Goal: Task Accomplishment & Management: Manage account settings

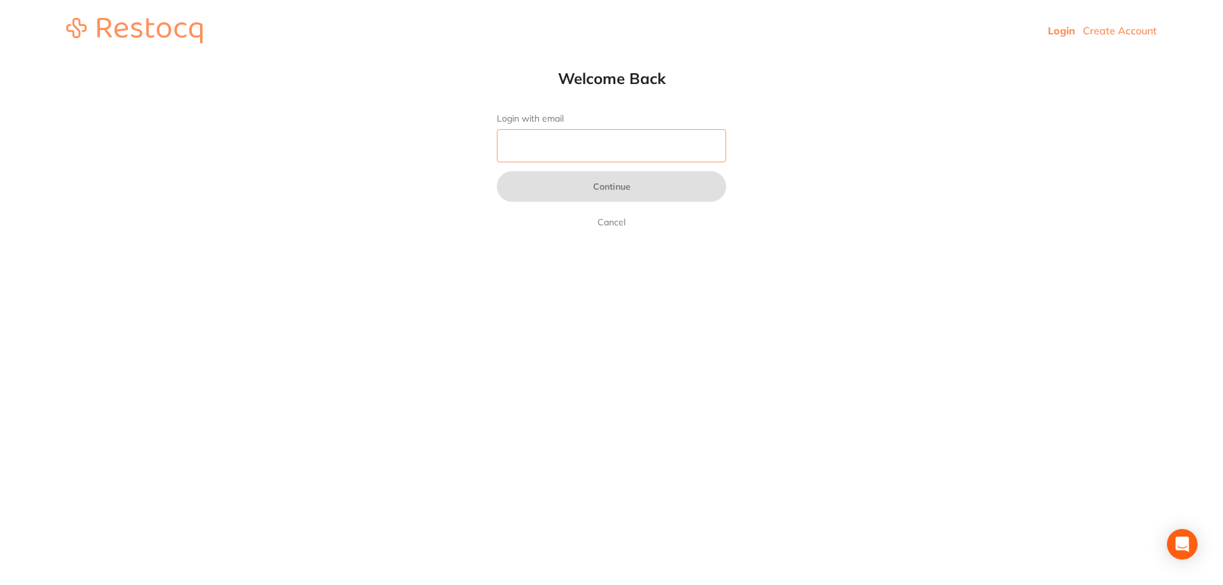
click at [601, 142] on input "Login with email" at bounding box center [611, 145] width 229 height 33
type input "[EMAIL_ADDRESS][DOMAIN_NAME]"
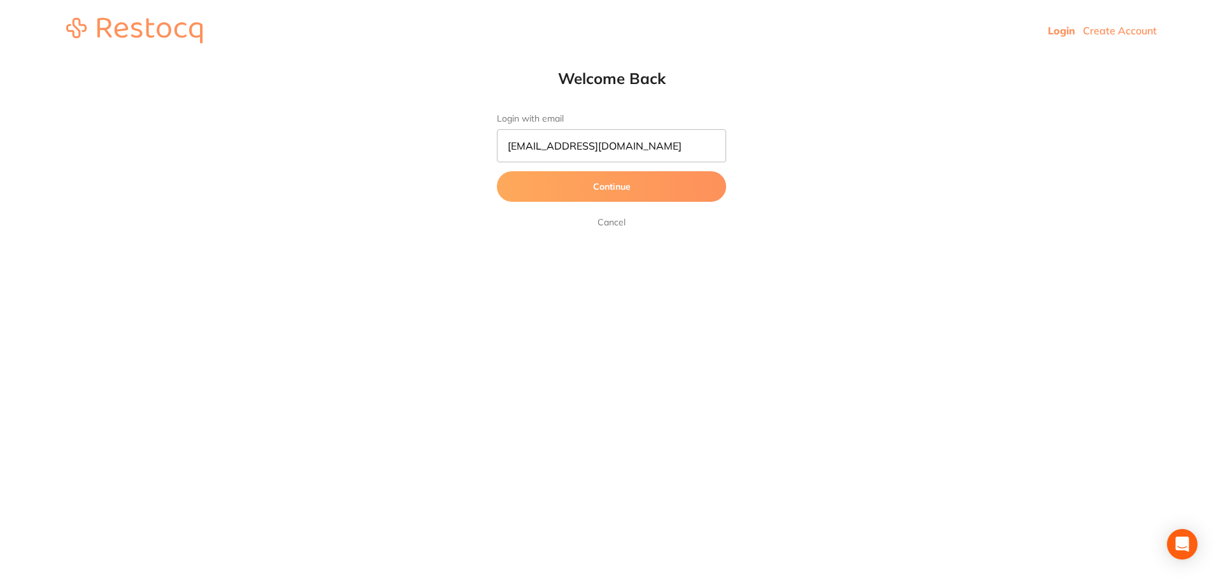
click at [587, 192] on button "Continue" at bounding box center [611, 186] width 229 height 31
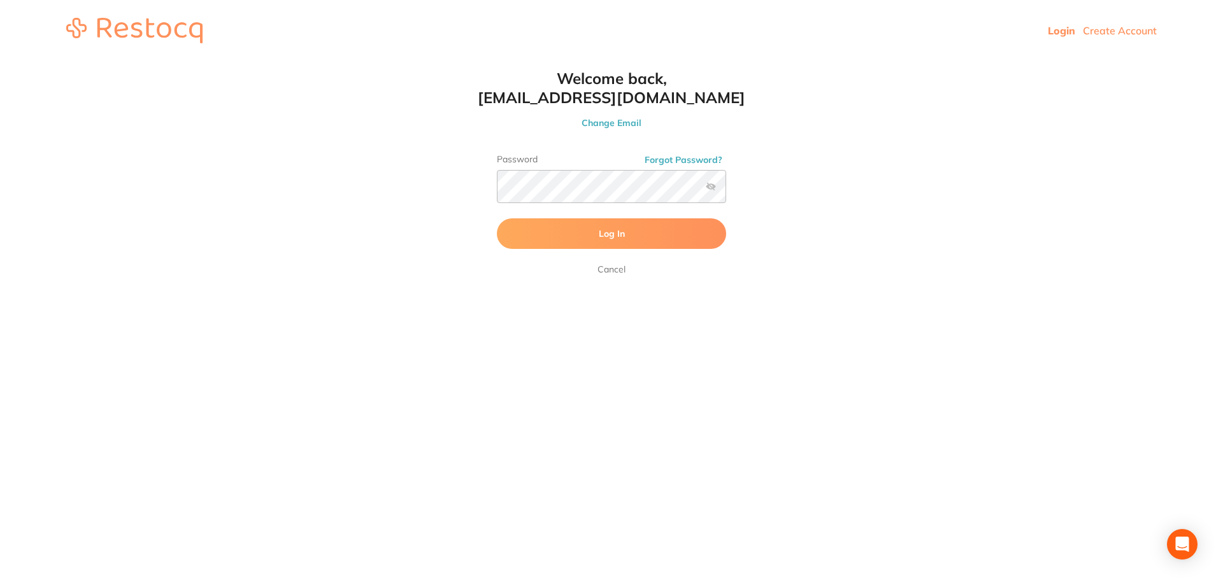
click at [601, 241] on button "Log In" at bounding box center [611, 234] width 229 height 31
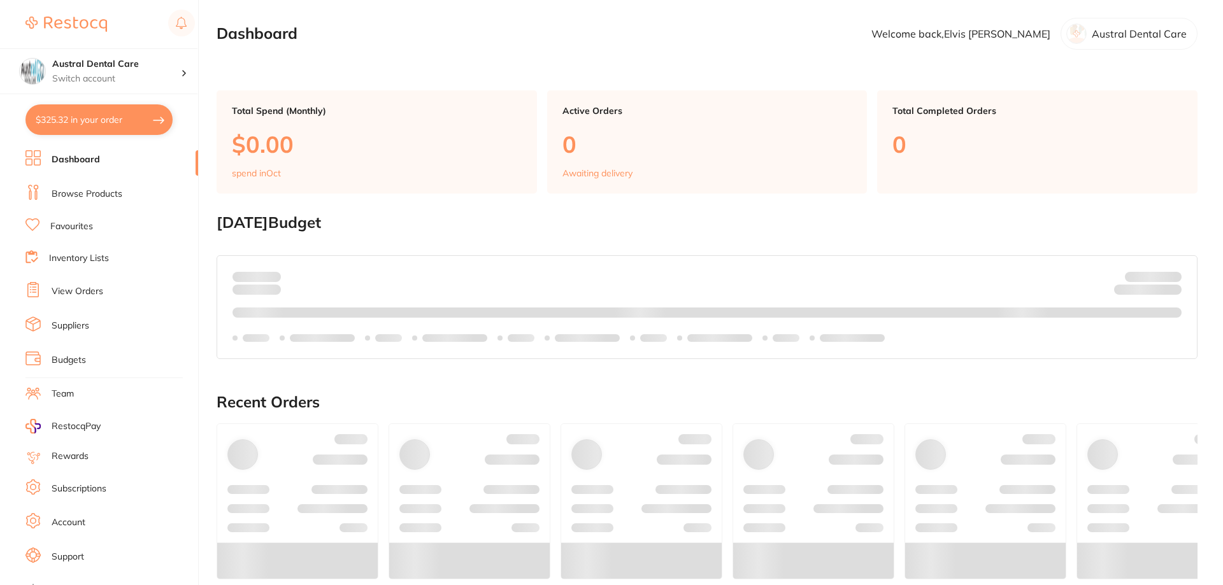
checkbox input "false"
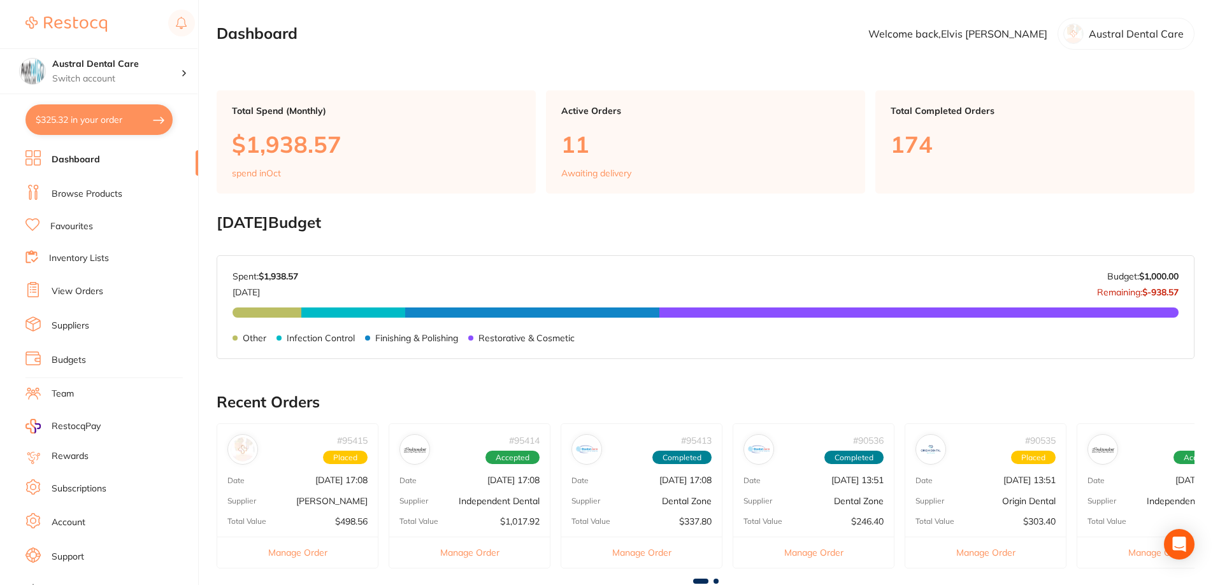
drag, startPoint x: 90, startPoint y: 299, endPoint x: 162, endPoint y: 273, distance: 76.4
click at [90, 295] on link "View Orders" at bounding box center [78, 291] width 52 height 13
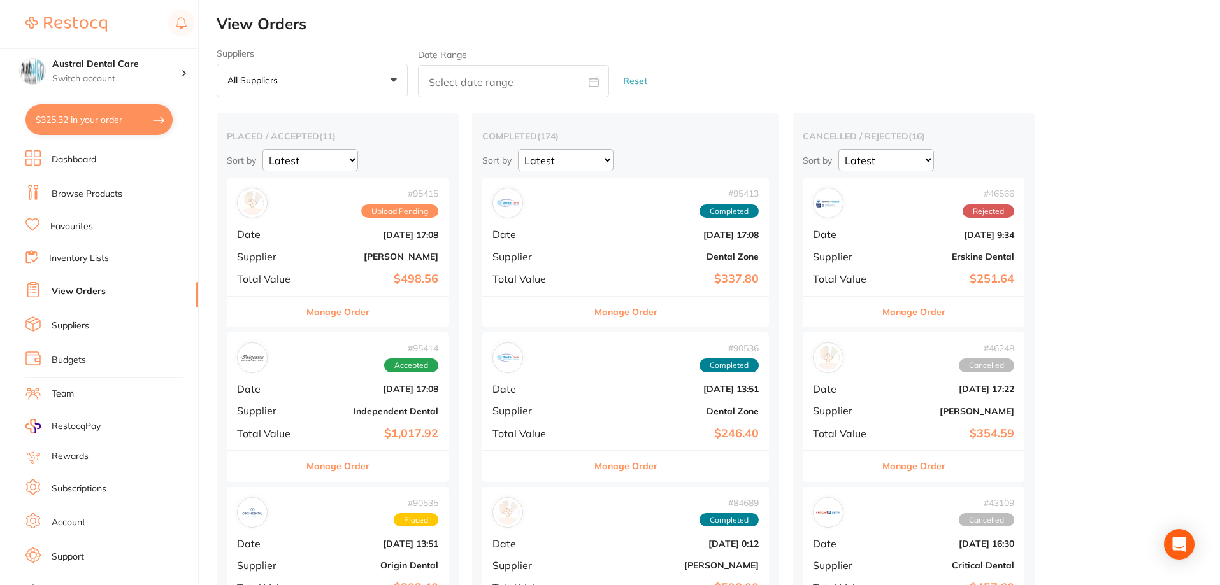
click at [70, 162] on link "Dashboard" at bounding box center [74, 160] width 45 height 13
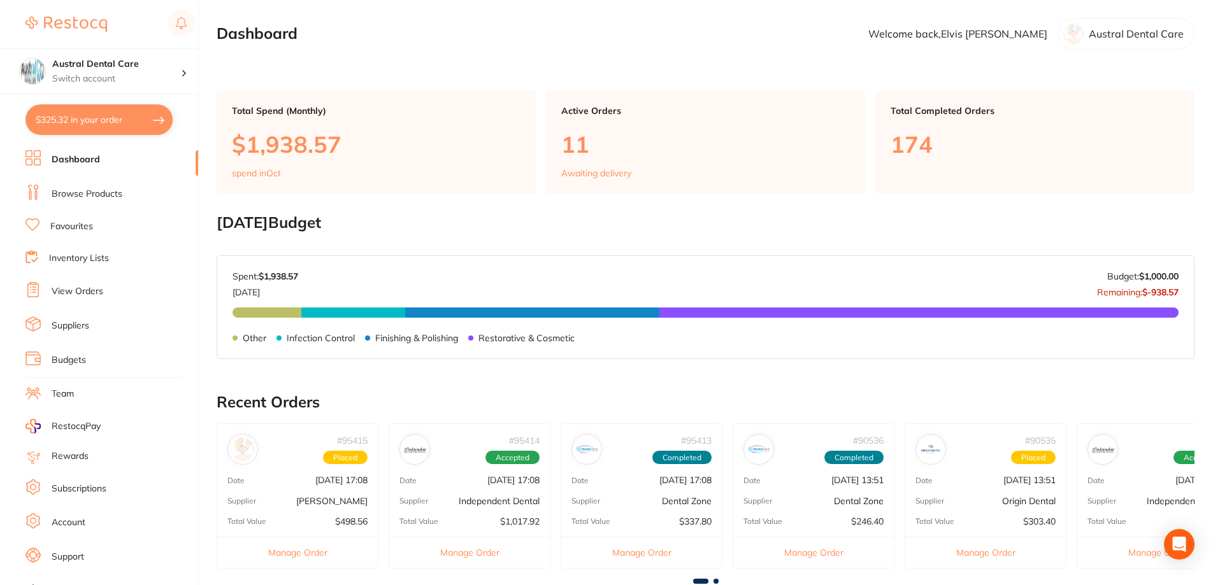
click at [73, 196] on link "Browse Products" at bounding box center [87, 194] width 71 height 13
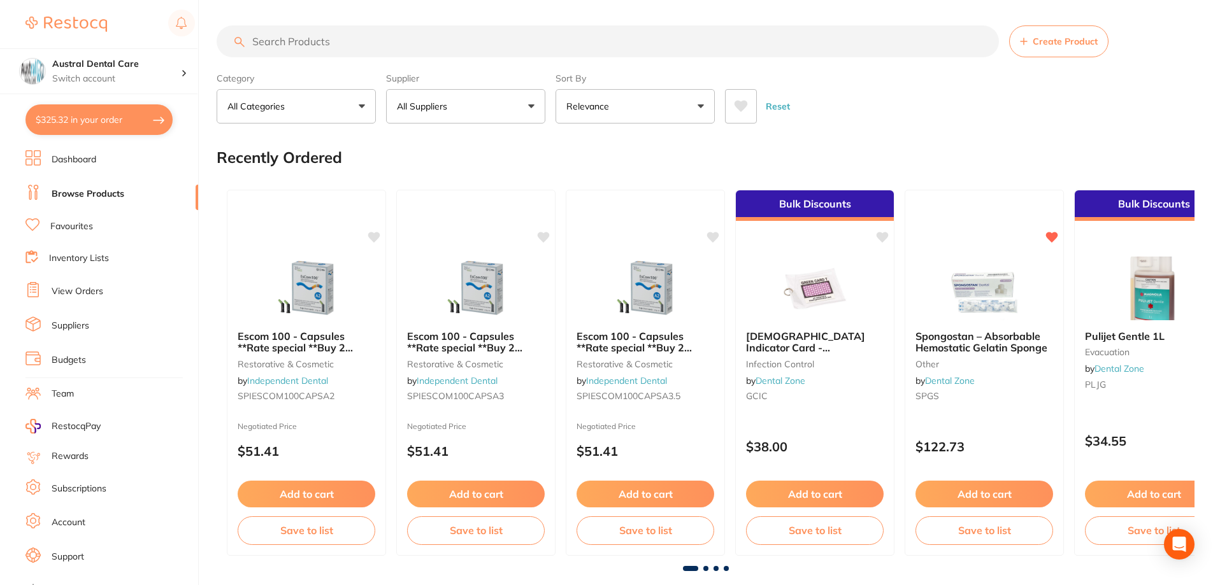
click at [331, 47] on input "search" at bounding box center [608, 41] width 782 height 32
type input "o"
type input "tooth pen holder"
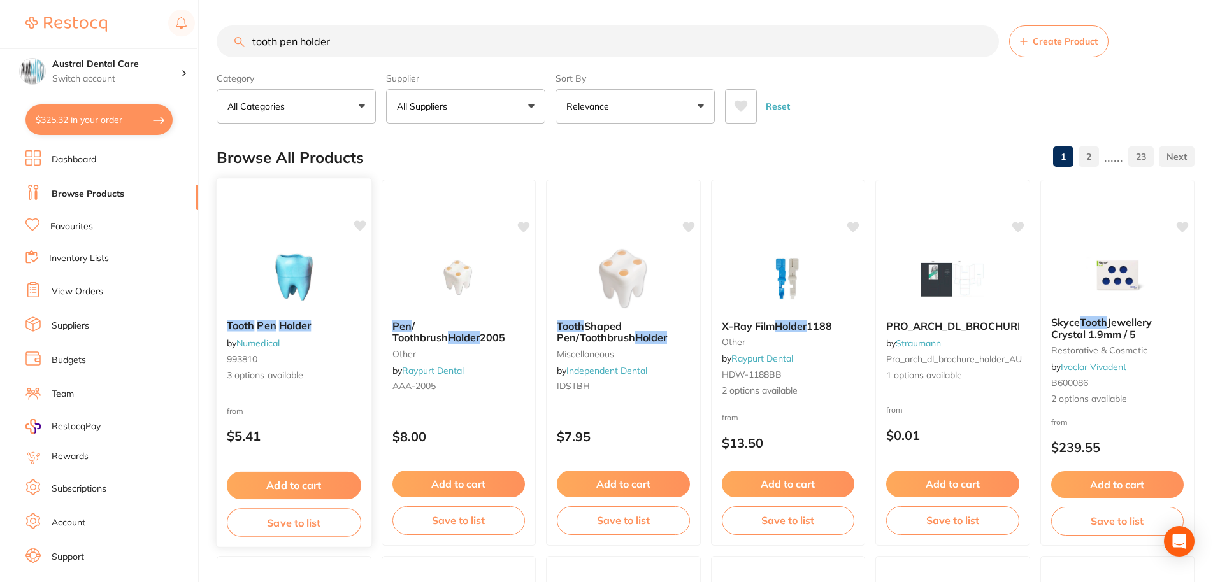
click at [427, 250] on img at bounding box center [458, 279] width 83 height 64
click at [286, 269] on section at bounding box center [610, 291] width 1220 height 582
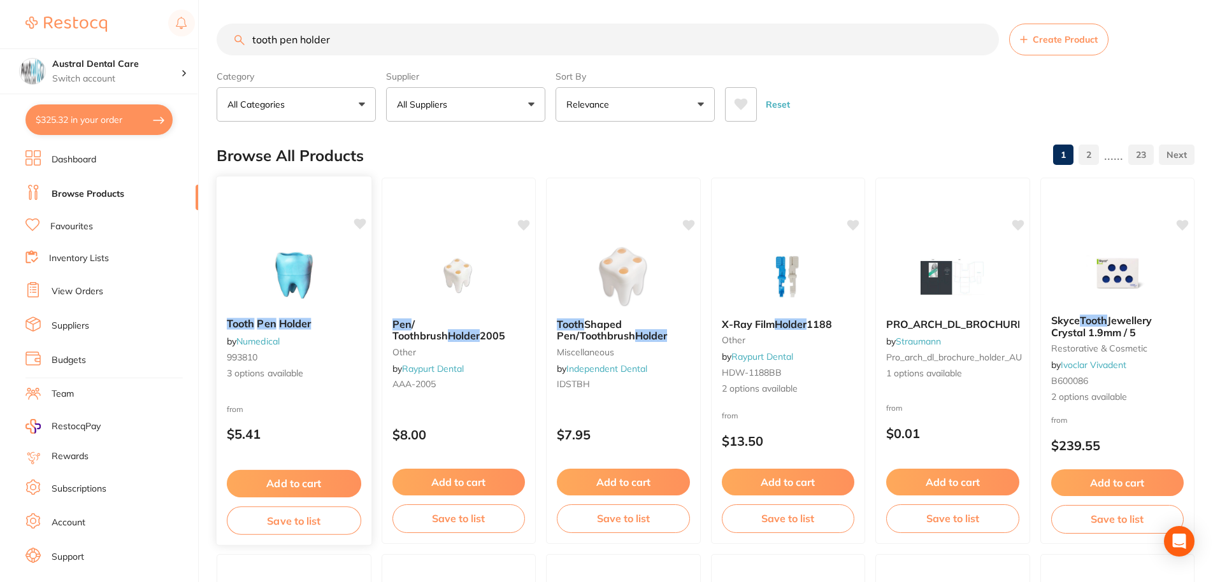
click at [241, 246] on div at bounding box center [294, 275] width 155 height 64
click at [313, 259] on section at bounding box center [610, 291] width 1220 height 582
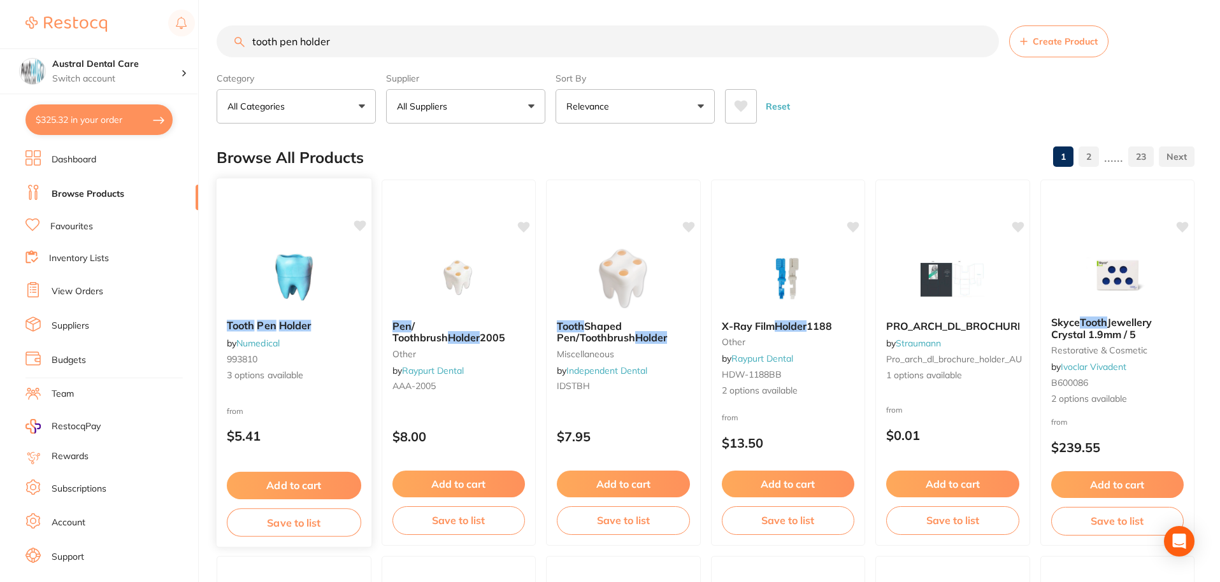
click at [303, 249] on img at bounding box center [293, 277] width 83 height 64
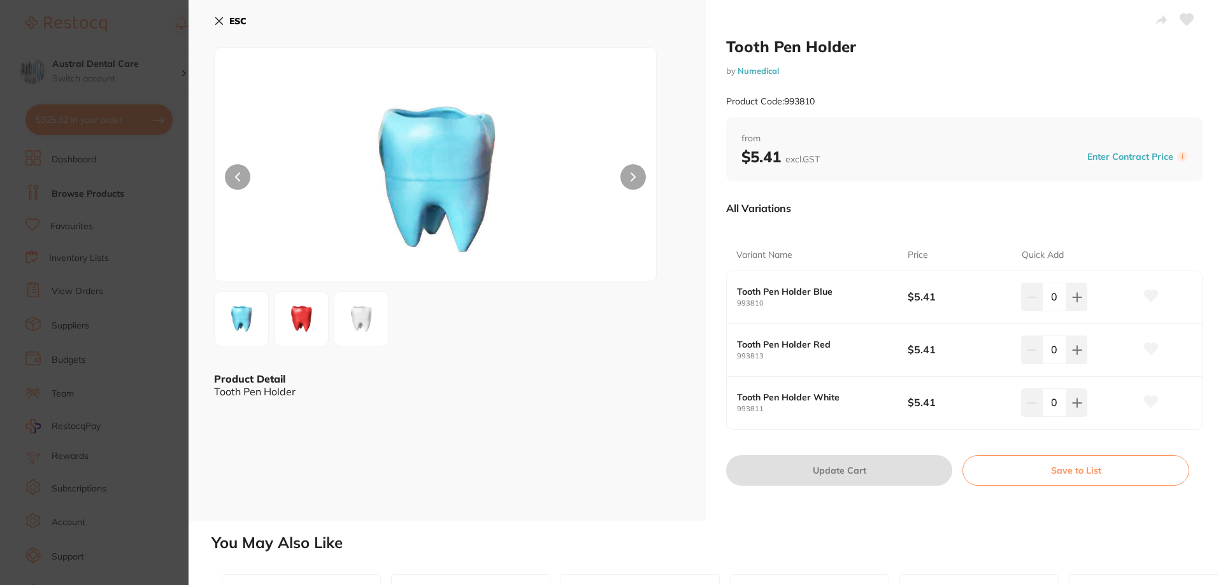
click at [158, 18] on section "Tooth Pen Holder by Numedical Product Code: 993810 ESC Product Detail Tooth Pen…" at bounding box center [611, 292] width 1223 height 585
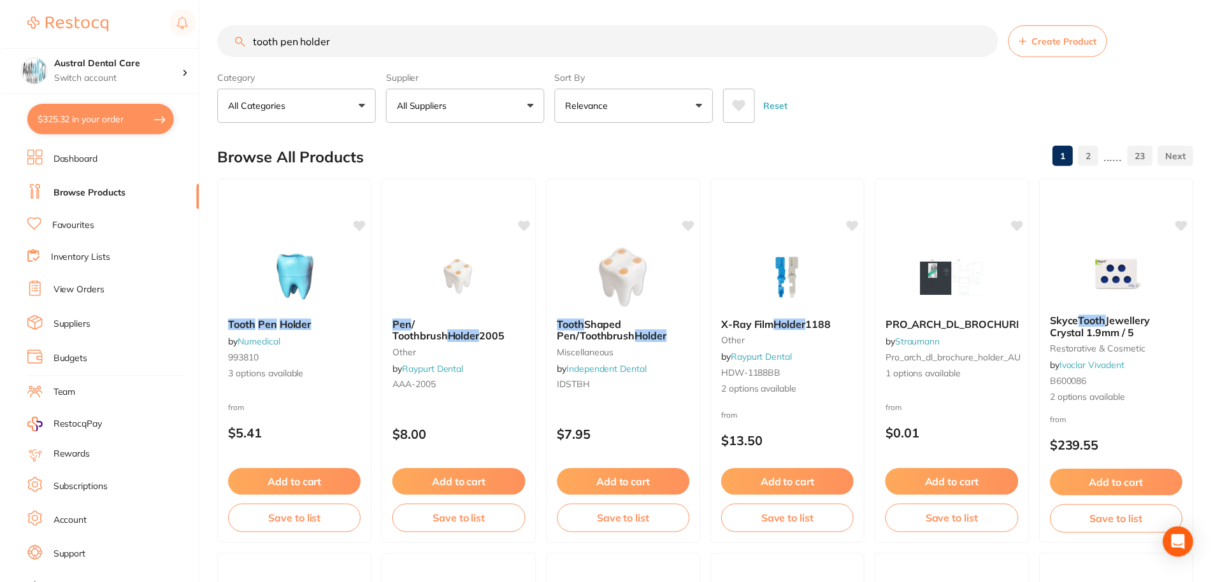
scroll to position [2, 0]
click at [83, 297] on link "View Orders" at bounding box center [78, 291] width 52 height 13
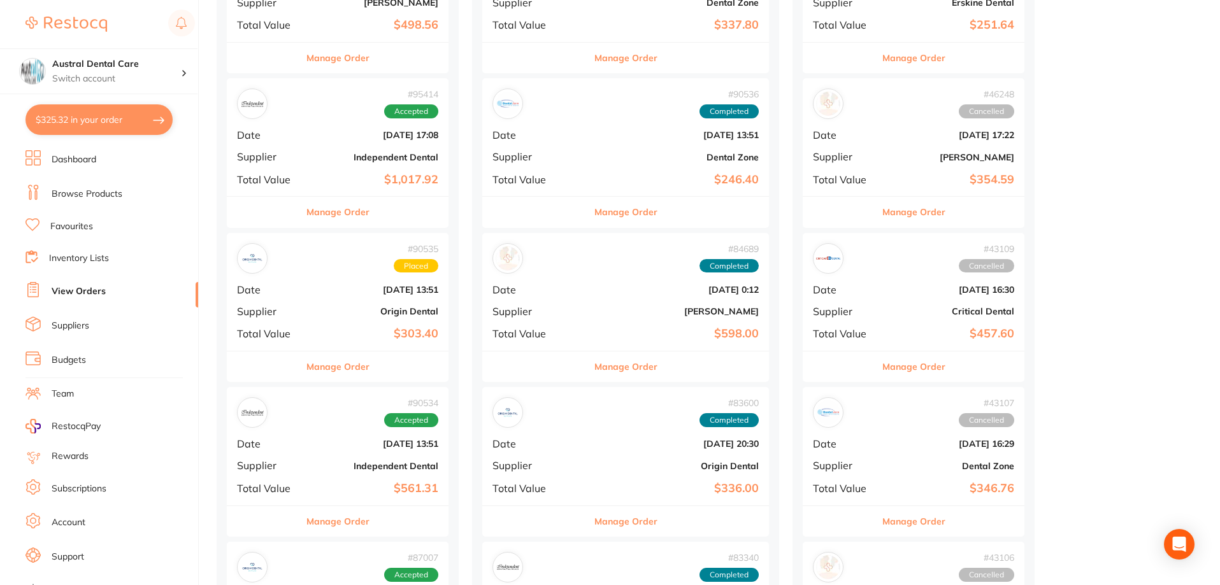
scroll to position [255, 0]
click at [391, 222] on div "Manage Order" at bounding box center [338, 211] width 222 height 31
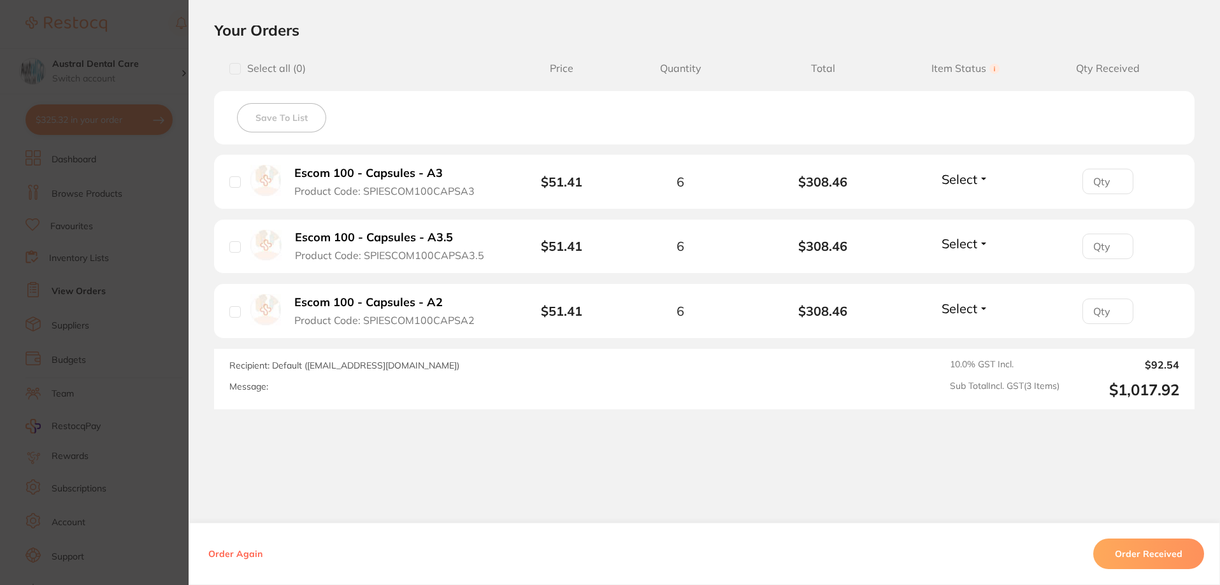
scroll to position [306, 0]
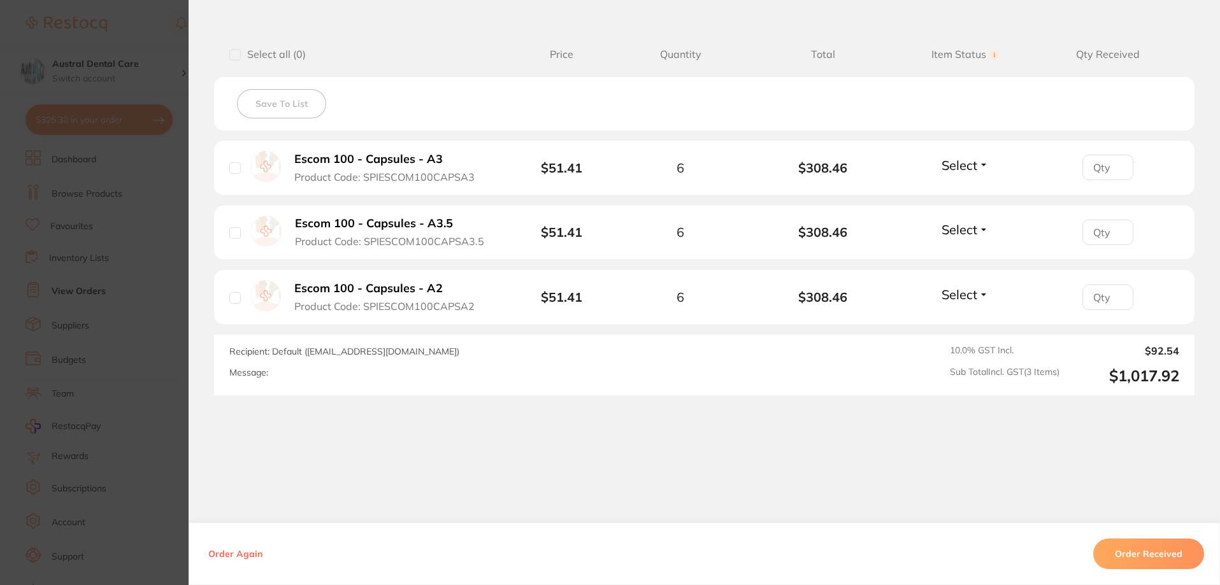
click at [153, 31] on section "Order ID: Restocq- 95414 Order Information Accepted Order Order Date [DATE] 17:…" at bounding box center [610, 292] width 1220 height 585
